Goal: Task Accomplishment & Management: Use online tool/utility

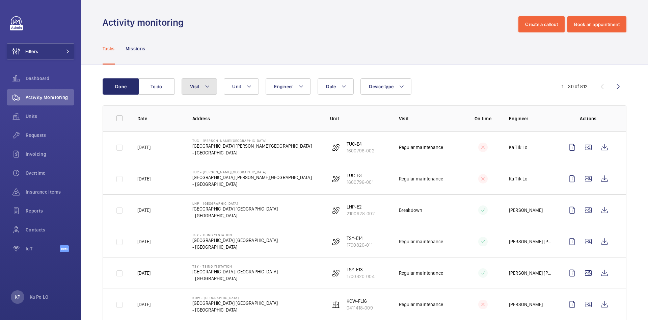
click at [197, 91] on button "Visit" at bounding box center [199, 86] width 35 height 16
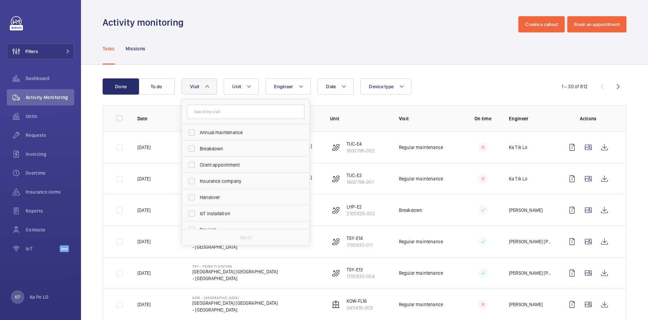
click at [216, 114] on input "text" at bounding box center [245, 112] width 117 height 14
type input "R"
click at [243, 176] on label "Regular maintenance" at bounding box center [240, 172] width 117 height 16
click at [194, 172] on label "Regular maintenance" at bounding box center [240, 172] width 117 height 16
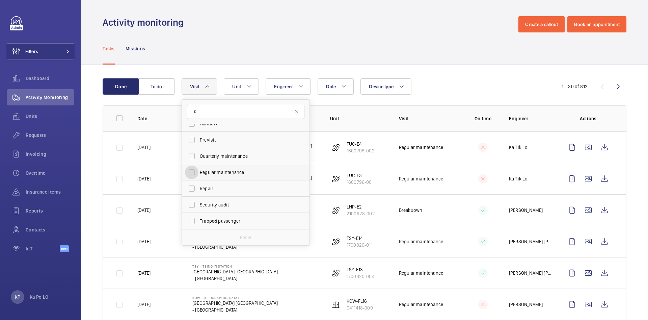
click at [194, 172] on input "Regular maintenance" at bounding box center [191, 171] width 13 height 13
checkbox input "true"
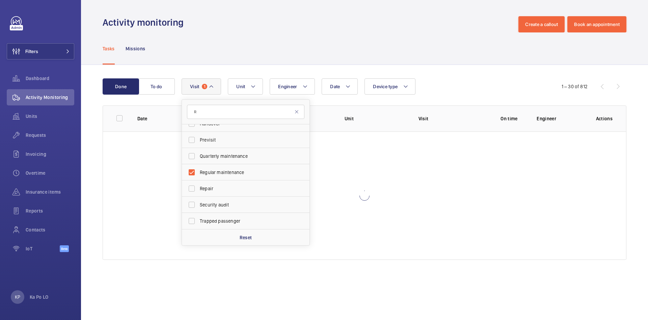
click at [96, 107] on div "Done To do Date Engineer Unit Device type Visit 1 R Breakdown Insurance company…" at bounding box center [364, 170] width 567 height 211
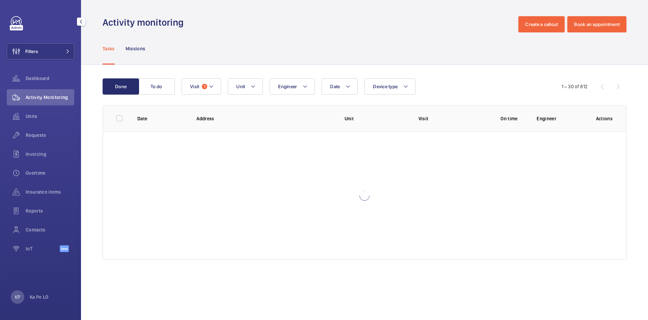
click at [26, 97] on span "Activity Monitoring" at bounding box center [50, 97] width 49 height 7
click at [35, 80] on span "Dashboard" at bounding box center [50, 78] width 49 height 7
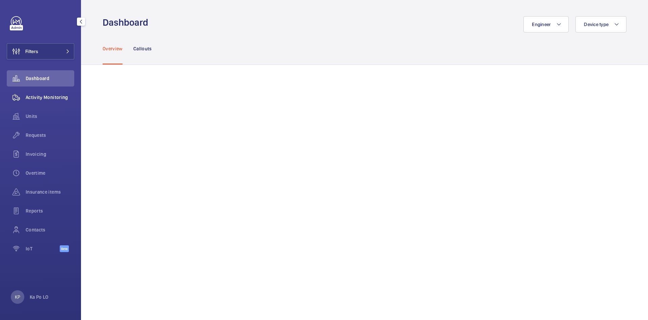
click at [40, 94] on span "Activity Monitoring" at bounding box center [50, 97] width 49 height 7
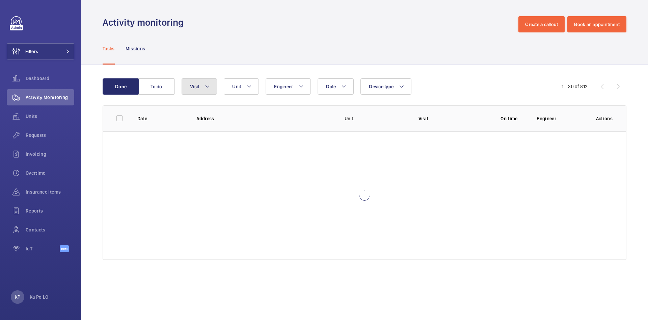
click at [202, 88] on button "Visit" at bounding box center [199, 86] width 35 height 16
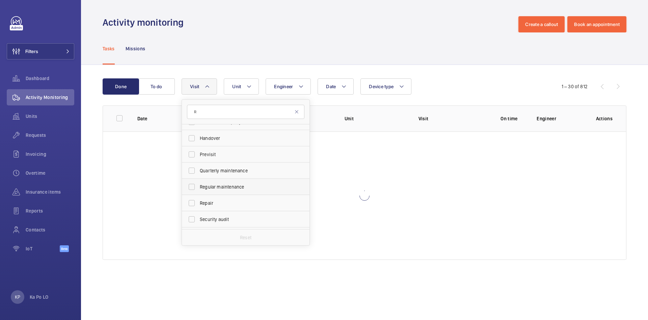
scroll to position [41, 0]
type input "R"
click at [227, 171] on span "Regular maintenance" at bounding box center [246, 172] width 93 height 7
click at [198, 171] on input "Regular maintenance" at bounding box center [191, 171] width 13 height 13
checkbox input "true"
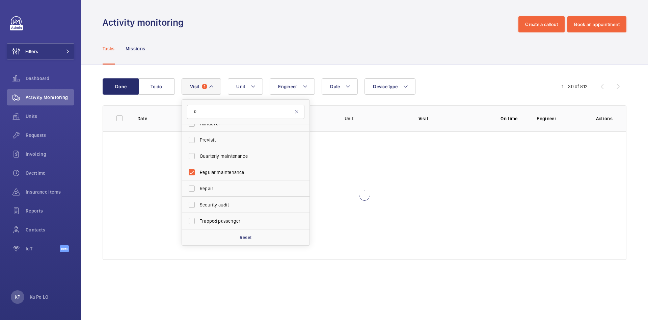
click at [97, 120] on div "Done To do Date Engineer Unit Device type Visit 1 R Breakdown Insurance company…" at bounding box center [364, 170] width 567 height 211
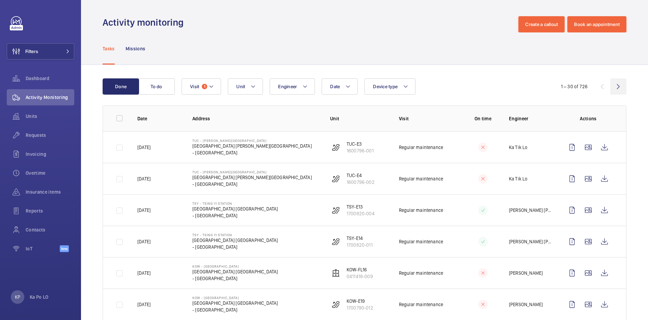
click at [615, 84] on wm-front-icon-button at bounding box center [618, 86] width 16 height 16
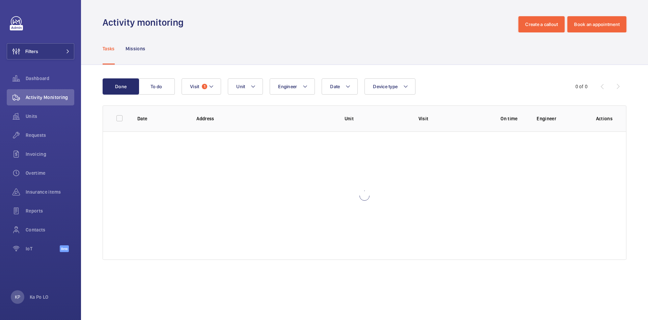
click at [403, 178] on div at bounding box center [364, 195] width 523 height 128
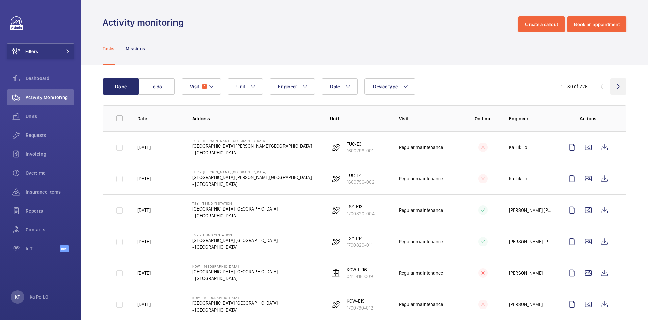
click at [610, 86] on wm-front-icon-button at bounding box center [618, 86] width 16 height 16
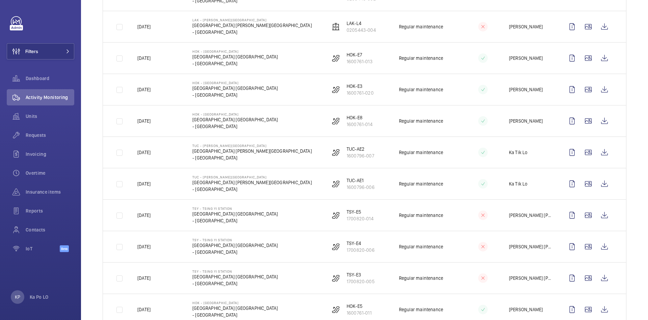
scroll to position [51, 0]
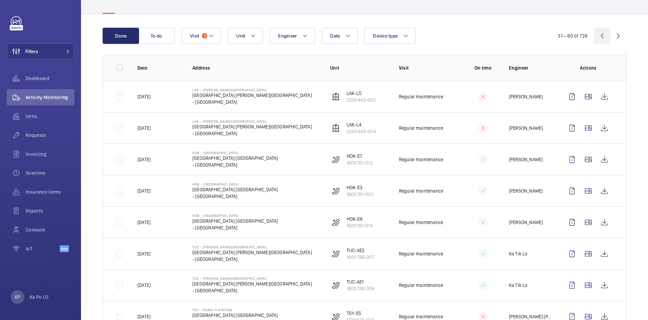
click at [598, 34] on wm-front-icon-button at bounding box center [602, 36] width 16 height 16
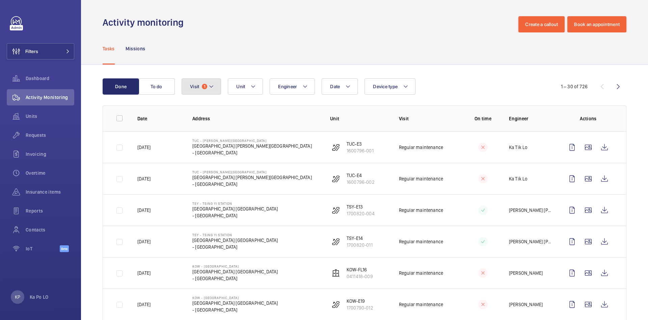
click at [215, 85] on button "Visit 1" at bounding box center [201, 86] width 39 height 16
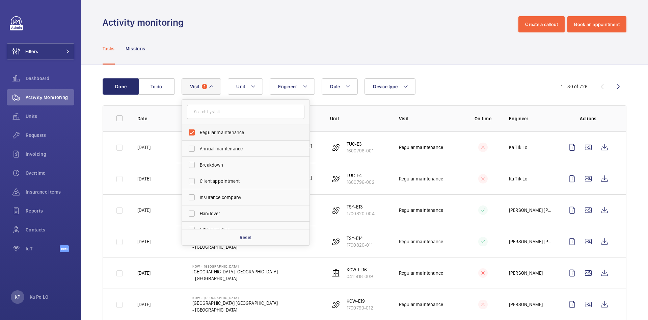
click at [196, 133] on label "Regular maintenance" at bounding box center [240, 132] width 117 height 16
click at [196, 133] on input "Regular maintenance" at bounding box center [191, 132] width 13 height 13
checkbox input "false"
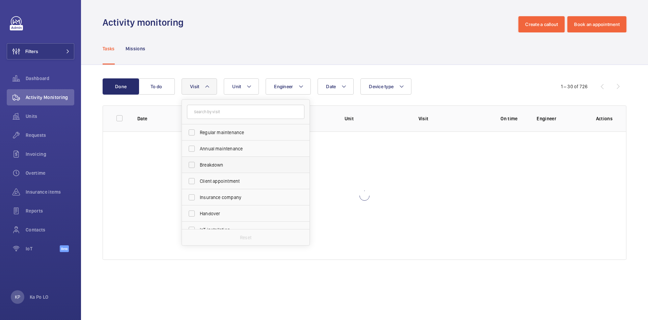
click at [215, 166] on span "Breakdown" at bounding box center [246, 164] width 93 height 7
click at [198, 166] on input "Breakdown" at bounding box center [191, 164] width 13 height 13
click at [209, 159] on label "Breakdown" at bounding box center [240, 165] width 117 height 16
click at [198, 159] on input "Breakdown" at bounding box center [191, 164] width 13 height 13
checkbox input "false"
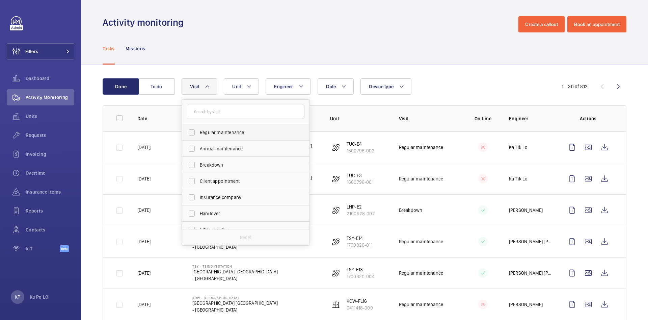
click at [232, 133] on span "Regular maintenance" at bounding box center [246, 132] width 93 height 7
click at [198, 133] on input "Regular maintenance" at bounding box center [191, 132] width 13 height 13
checkbox input "true"
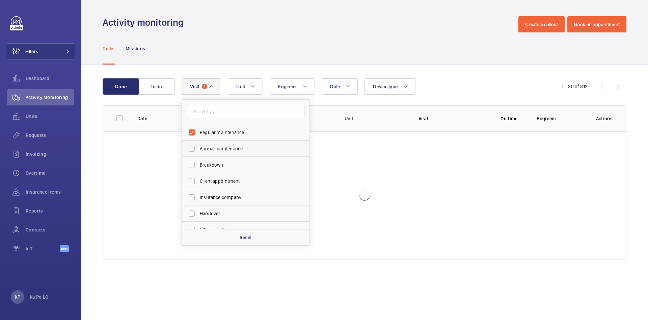
click at [235, 147] on span "Annual maintenance" at bounding box center [246, 148] width 93 height 7
click at [198, 147] on input "Annual maintenance" at bounding box center [191, 148] width 13 height 13
checkbox input "true"
click at [234, 163] on span "Breakdown" at bounding box center [246, 164] width 93 height 7
click at [198, 163] on input "Breakdown" at bounding box center [191, 164] width 13 height 13
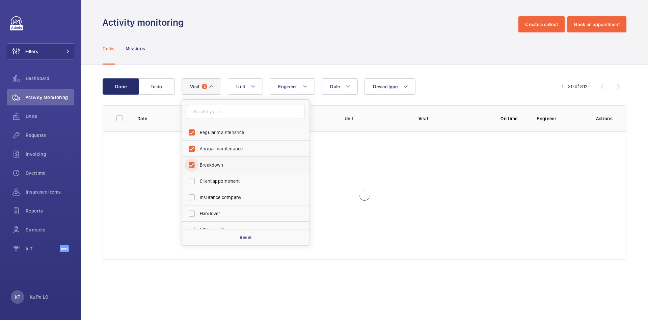
checkbox input "true"
click at [236, 133] on span "Regular maintenance" at bounding box center [246, 132] width 93 height 7
click at [198, 133] on input "Regular maintenance" at bounding box center [191, 132] width 13 height 13
checkbox input "false"
click at [229, 183] on span "Client appointment" at bounding box center [246, 181] width 93 height 7
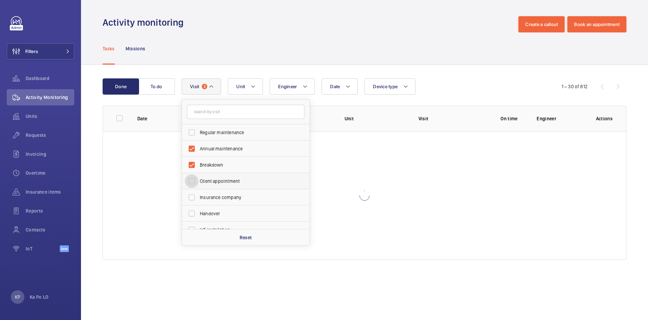
click at [198, 183] on input "Client appointment" at bounding box center [191, 180] width 13 height 13
checkbox input "true"
click at [227, 193] on label "Insurance company" at bounding box center [240, 197] width 117 height 16
click at [198, 193] on input "Insurance company" at bounding box center [191, 196] width 13 height 13
checkbox input "true"
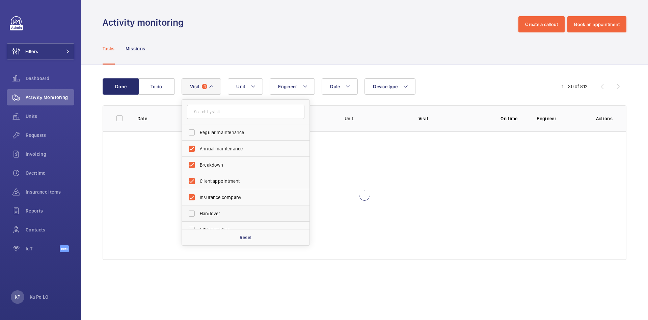
click at [227, 209] on label "Handover" at bounding box center [240, 213] width 117 height 16
click at [198, 209] on input "Handover" at bounding box center [191, 213] width 13 height 13
checkbox input "true"
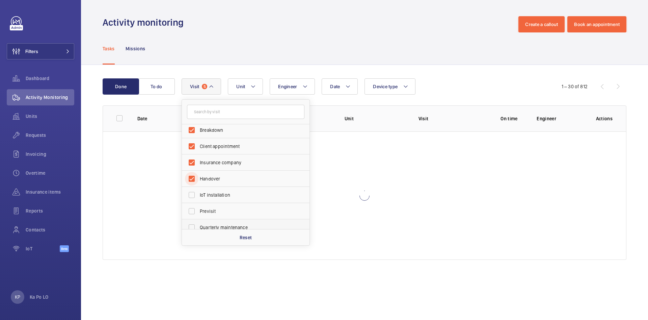
scroll to position [51, 0]
click at [231, 176] on span "IoT installation" at bounding box center [246, 178] width 93 height 7
click at [198, 176] on input "IoT installation" at bounding box center [191, 178] width 13 height 13
checkbox input "true"
click at [234, 201] on label "Previsit" at bounding box center [240, 195] width 117 height 16
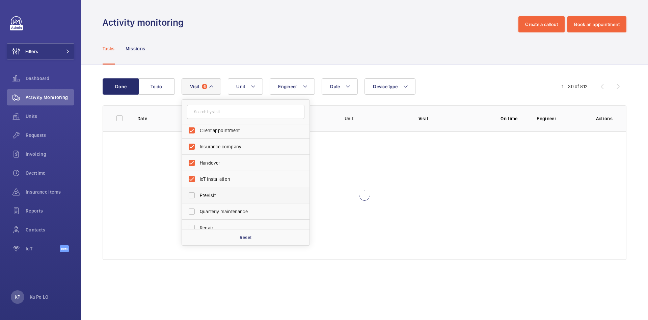
click at [198, 201] on input "Previsit" at bounding box center [191, 194] width 13 height 13
checkbox input "true"
drag, startPoint x: 233, startPoint y: 209, endPoint x: 232, endPoint y: 217, distance: 8.2
click at [233, 211] on span "Quarterly maintenance" at bounding box center [246, 211] width 93 height 7
click at [198, 211] on input "Quarterly maintenance" at bounding box center [191, 211] width 13 height 13
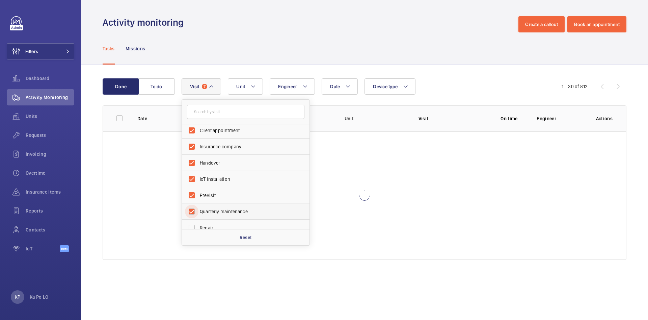
checkbox input "true"
click at [229, 220] on label "Repair" at bounding box center [240, 227] width 117 height 16
click at [198, 221] on input "Repair" at bounding box center [191, 227] width 13 height 13
checkbox input "true"
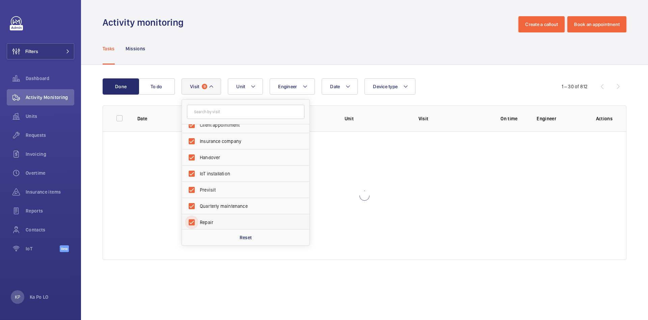
scroll to position [106, 0]
click at [231, 190] on span "Security audit" at bounding box center [246, 188] width 93 height 7
click at [198, 190] on input "Security audit" at bounding box center [191, 188] width 13 height 13
checkbox input "true"
click at [231, 204] on span "Semiannual maintenance" at bounding box center [246, 204] width 93 height 7
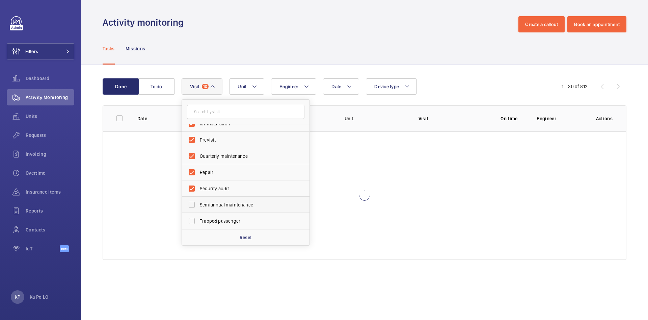
click at [198, 204] on input "Semiannual maintenance" at bounding box center [191, 204] width 13 height 13
checkbox input "true"
click at [229, 221] on span "Trapped passenger" at bounding box center [246, 220] width 93 height 7
click at [198, 221] on input "Trapped passenger" at bounding box center [191, 220] width 13 height 13
checkbox input "true"
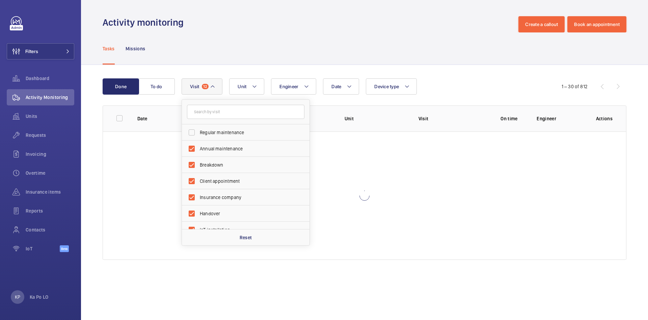
click at [229, 66] on div "Done To do Date Engineer Unit Device type Visit 12 Regular maintenance Annual m…" at bounding box center [364, 170] width 567 height 211
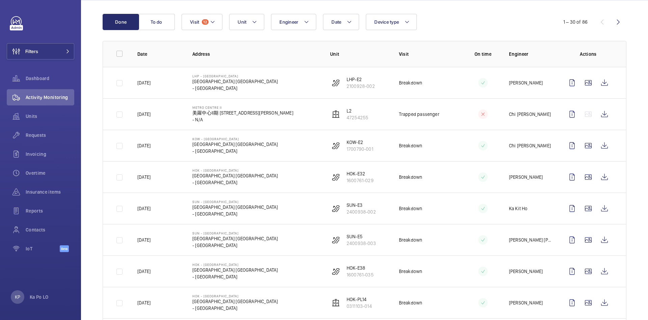
scroll to position [51, 0]
